Goal: Contribute content

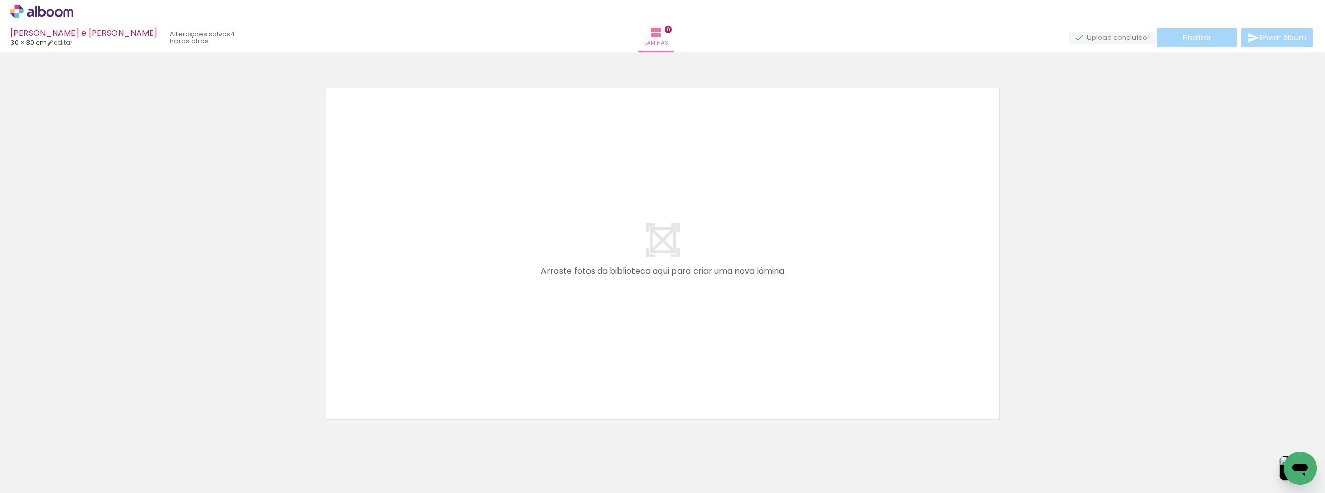
click at [34, 485] on span "Adicionar Fotos" at bounding box center [36, 479] width 31 height 11
click at [0, 0] on input "file" at bounding box center [0, 0] width 0 height 0
